Goal: Task Accomplishment & Management: Use online tool/utility

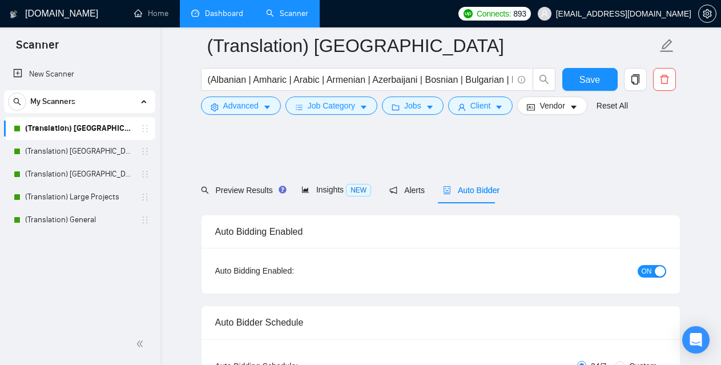
scroll to position [1142, 0]
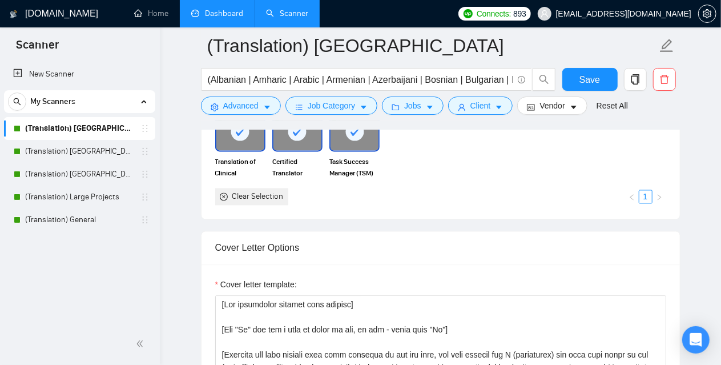
click at [229, 9] on link "Dashboard" at bounding box center [217, 14] width 52 height 10
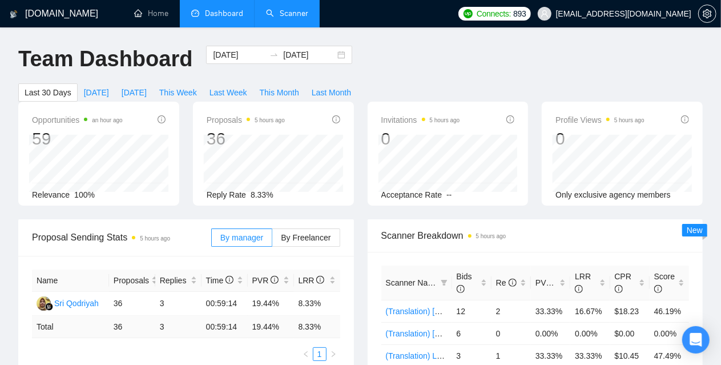
click at [288, 18] on link "Scanner" at bounding box center [287, 14] width 42 height 10
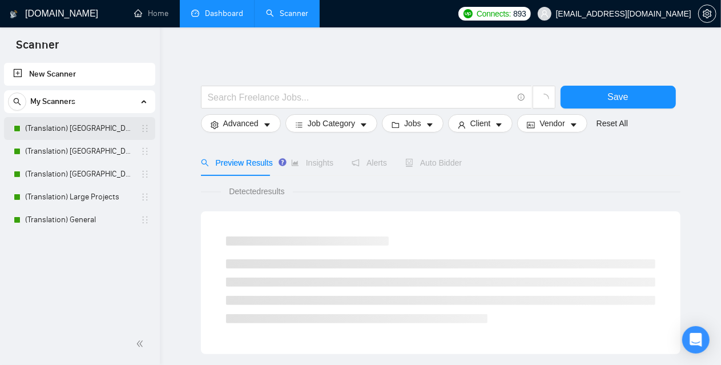
click at [86, 130] on link "(Translation) [GEOGRAPHIC_DATA]" at bounding box center [79, 128] width 108 height 23
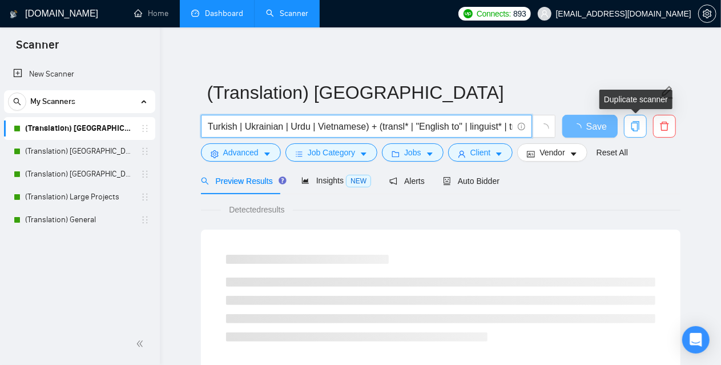
scroll to position [0, 2496]
drag, startPoint x: 403, startPoint y: 128, endPoint x: 637, endPoint y: 122, distance: 234.7
click at [637, 122] on div "(Albanian | Amharic | Arabic | Armenian | Azerbaijani | Bosnian | Bulgarian | B…" at bounding box center [439, 129] width 480 height 29
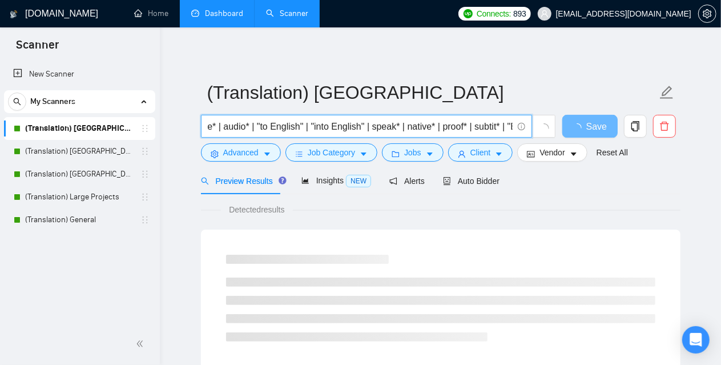
click at [476, 127] on input "(Albanian | Amharic | Arabic | Armenian | Azerbaijani | Bosnian | Bulgarian | B…" at bounding box center [360, 126] width 305 height 14
click at [424, 128] on input "(Albanian | Amharic | Arabic | Armenian | Azerbaijani | Bosnian | Bulgarian | B…" at bounding box center [360, 126] width 305 height 14
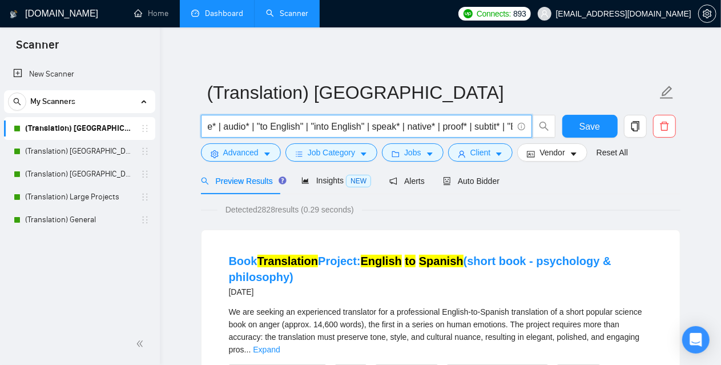
click at [388, 127] on input "(Albanian | Amharic | Arabic | Armenian | Azerbaijani | Bosnian | Bulgarian | B…" at bounding box center [360, 126] width 305 height 14
click at [356, 127] on input "(Albanian | Amharic | Arabic | Armenian | Azerbaijani | Bosnian | Bulgarian | B…" at bounding box center [360, 126] width 305 height 14
click at [321, 126] on input "(Albanian | Amharic | Arabic | Armenian | Azerbaijani | Bosnian | Bulgarian | B…" at bounding box center [360, 126] width 305 height 14
click at [281, 127] on input "(Albanian | Amharic | Arabic | Armenian | Azerbaijani | Bosnian | Bulgarian | B…" at bounding box center [360, 126] width 305 height 14
